Goal: Book appointment/travel/reservation

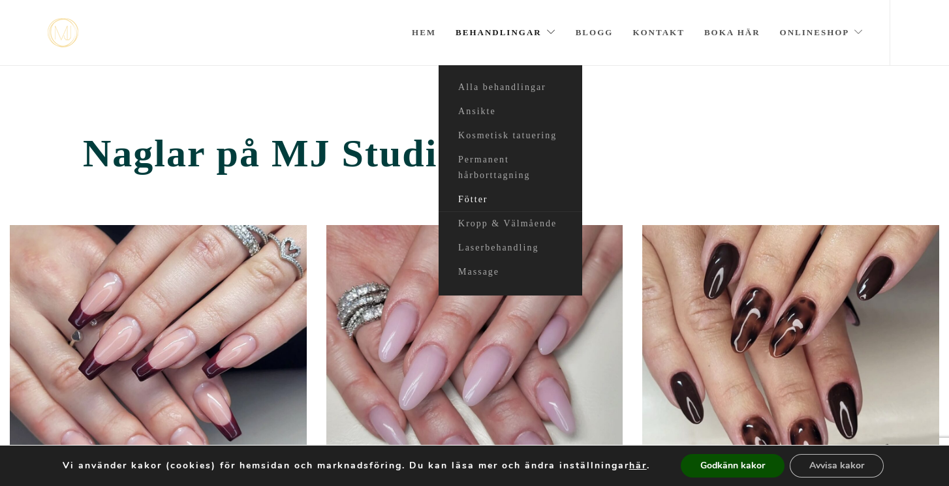
click at [478, 193] on link "Fötter" at bounding box center [511, 200] width 144 height 24
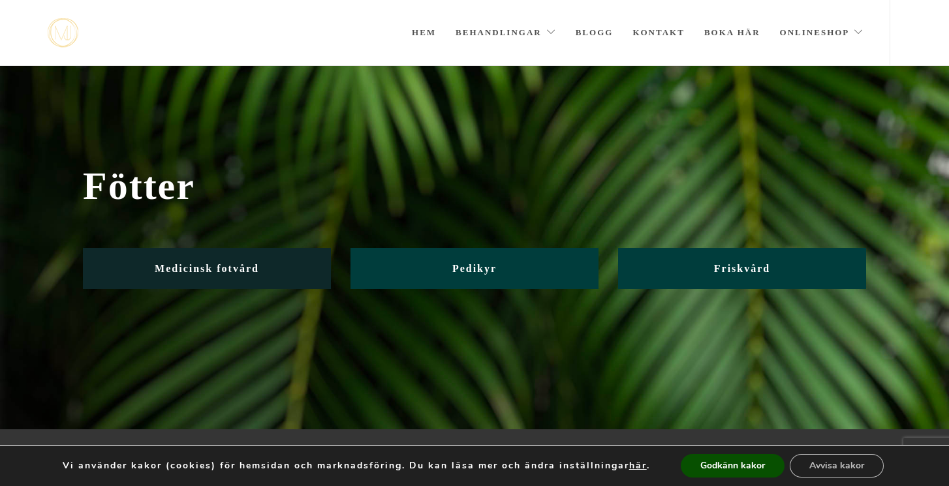
click at [246, 270] on span "Medicinsk fotvård" at bounding box center [207, 268] width 104 height 11
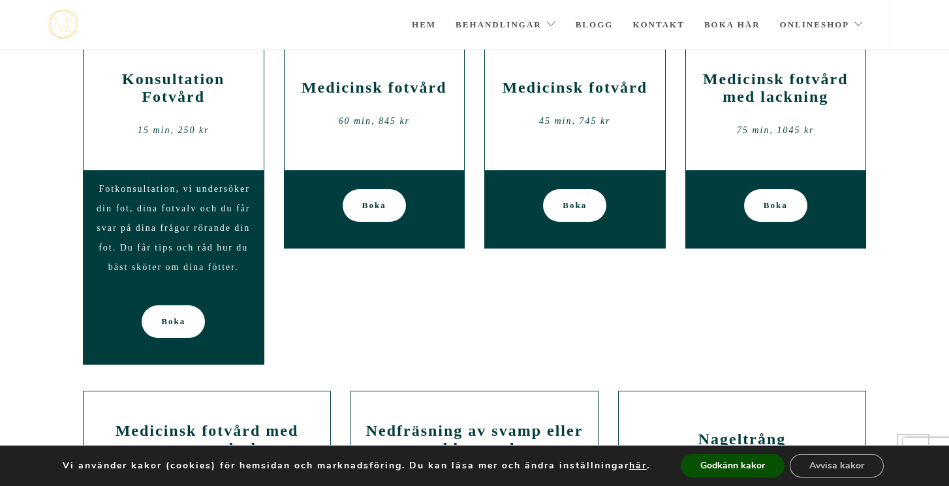
scroll to position [183, 0]
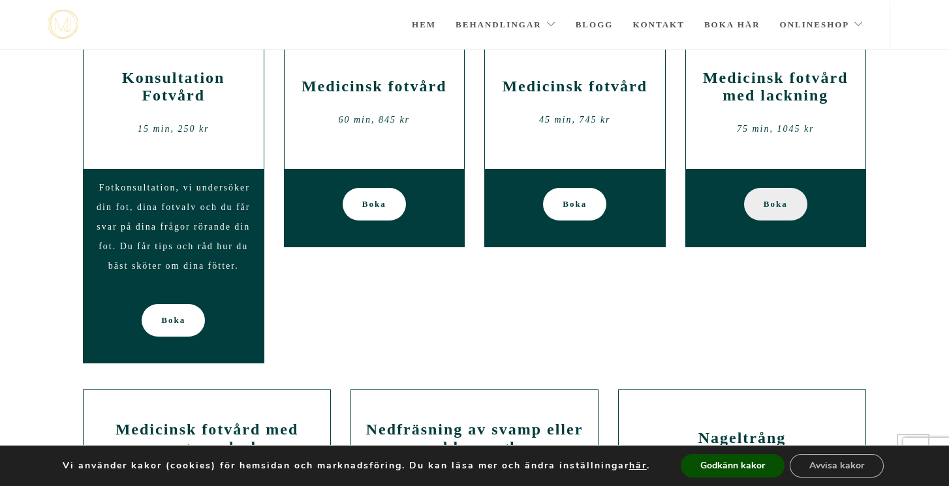
click at [768, 206] on span "Boka" at bounding box center [776, 204] width 24 height 33
